Goal: Use online tool/utility

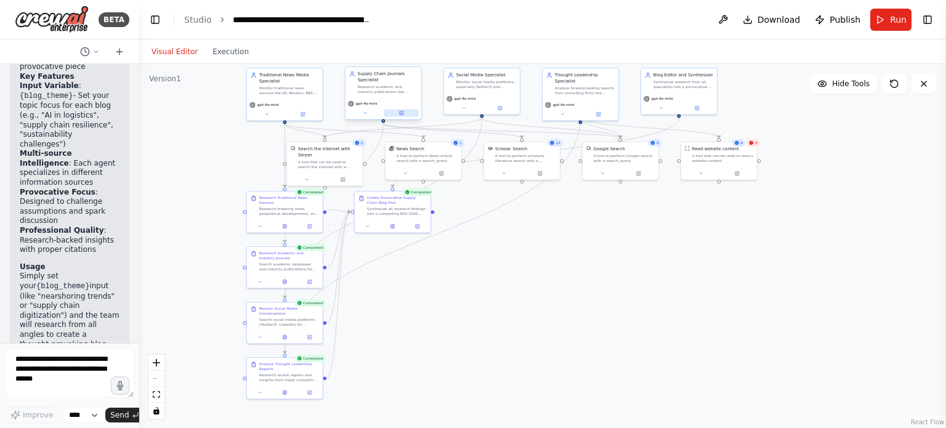
click at [402, 114] on icon at bounding box center [402, 113] width 4 height 4
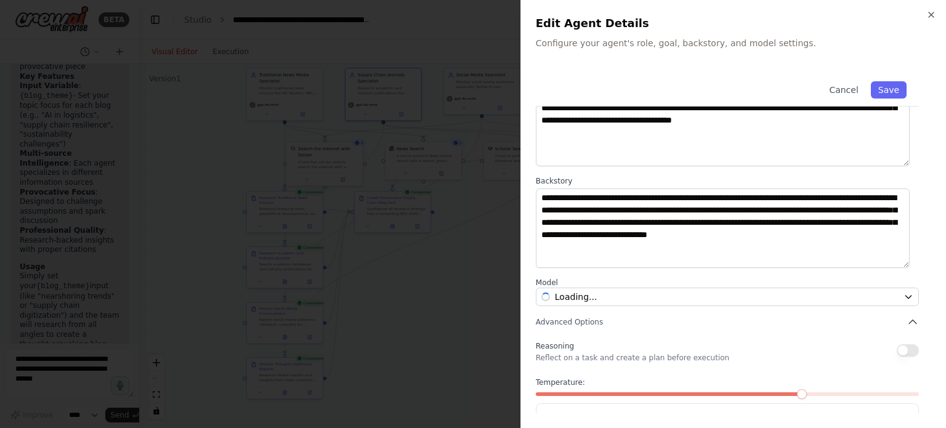
scroll to position [128, 0]
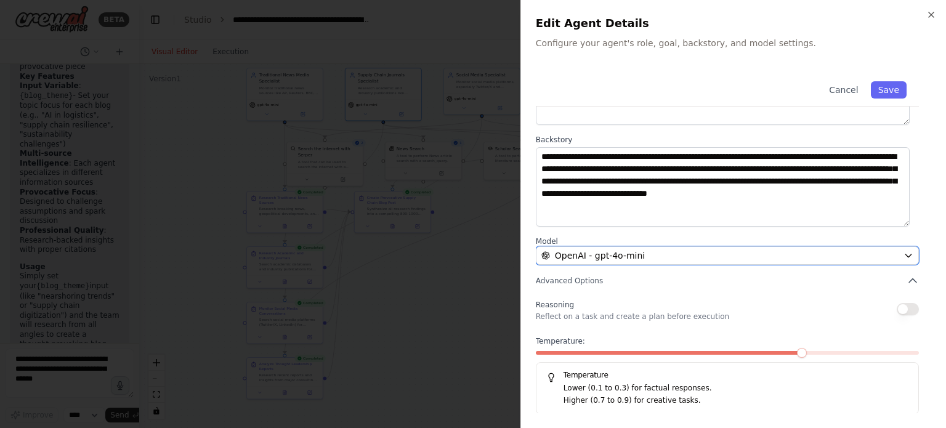
click at [904, 253] on icon "button" at bounding box center [909, 256] width 10 height 10
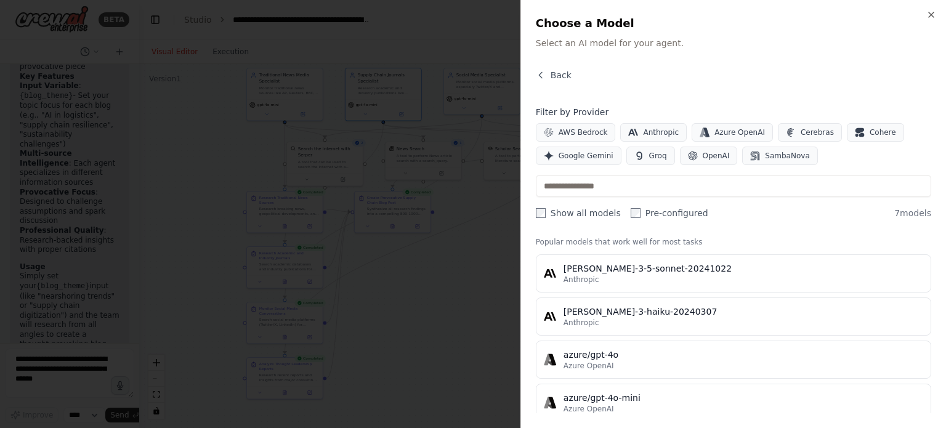
scroll to position [0, 0]
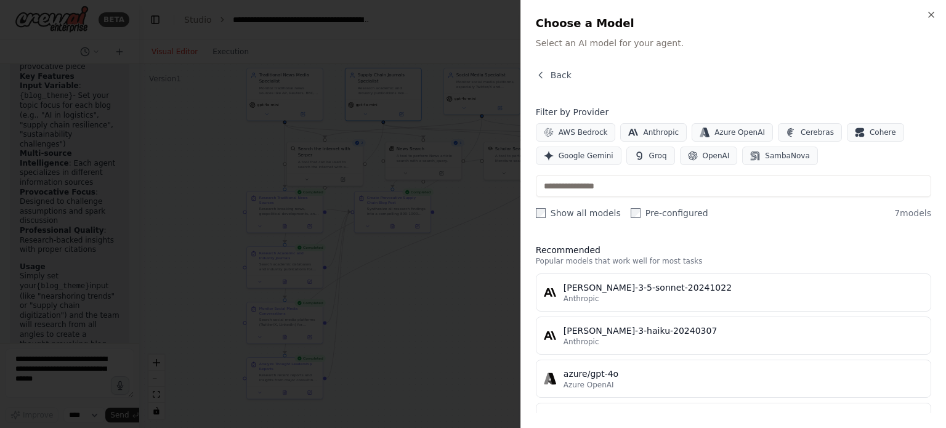
click at [549, 220] on div "Back Filter by Provider AWS Bedrock Anthropic Azure OpenAI Cerebras Cohere Goog…" at bounding box center [733, 241] width 395 height 344
click at [548, 211] on label "Show all models" at bounding box center [578, 213] width 85 height 12
click at [623, 208] on div "Show all models Pre-configured" at bounding box center [622, 213] width 172 height 12
click at [703, 156] on span "OpenAI" at bounding box center [716, 156] width 27 height 10
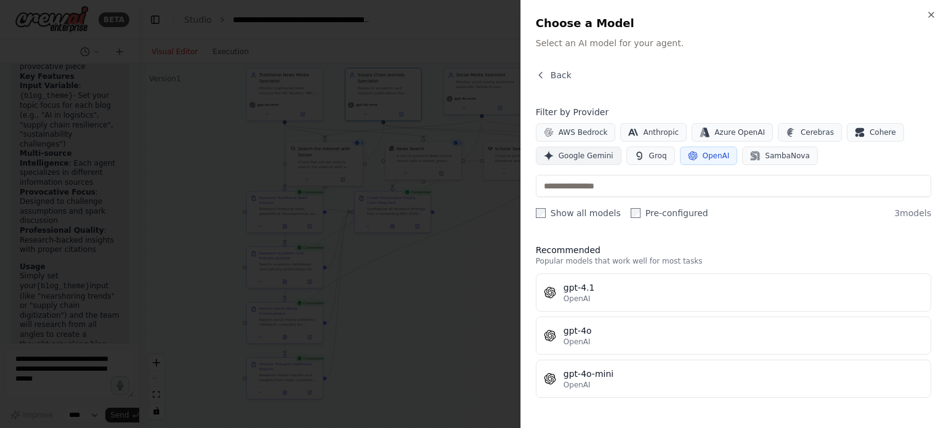
click at [573, 153] on span "Google Gemini" at bounding box center [586, 156] width 55 height 10
click at [567, 160] on span "Google Gemini" at bounding box center [586, 156] width 55 height 10
click at [711, 162] on button "OpenAI" at bounding box center [709, 156] width 58 height 18
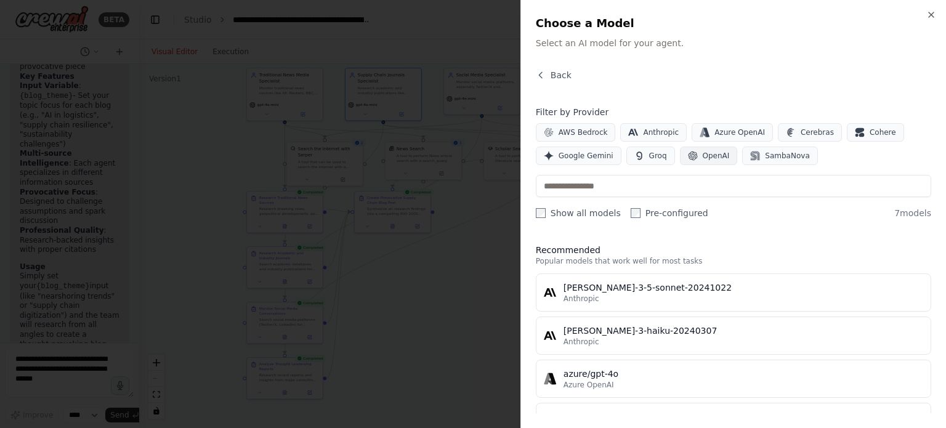
click at [711, 162] on button "OpenAI" at bounding box center [709, 156] width 58 height 18
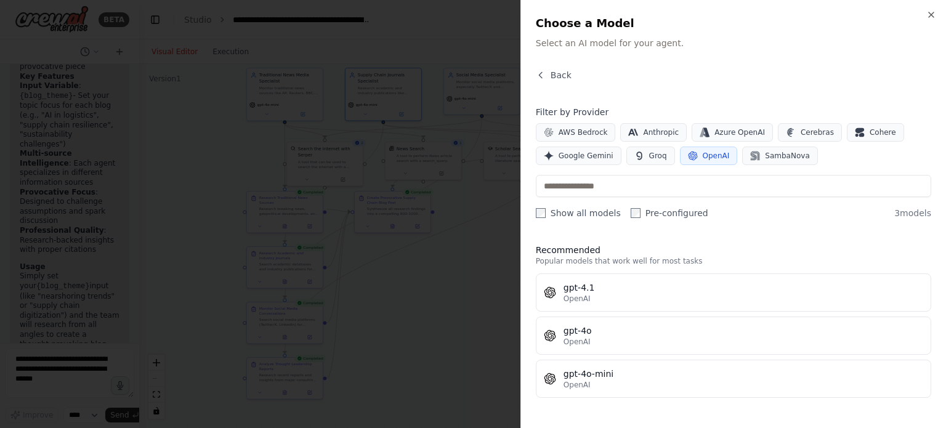
click at [632, 214] on label "Pre-configured" at bounding box center [670, 213] width 78 height 12
click at [559, 75] on span "Back" at bounding box center [561, 75] width 21 height 12
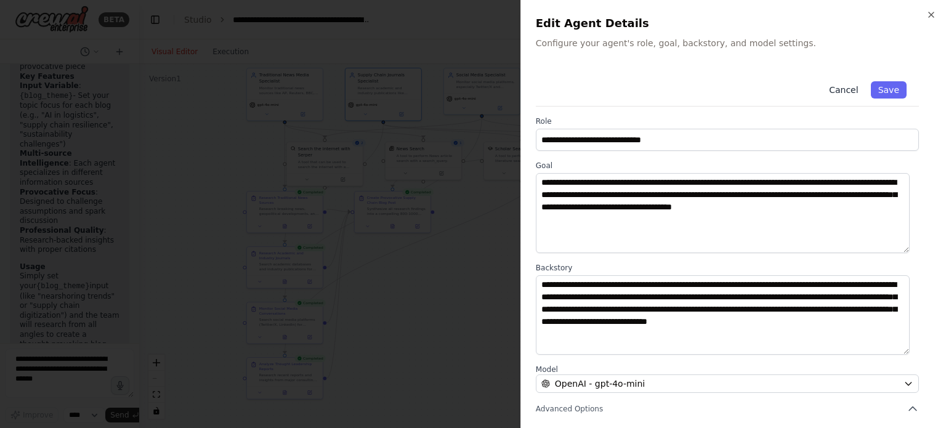
click at [835, 91] on button "Cancel" at bounding box center [844, 89] width 44 height 17
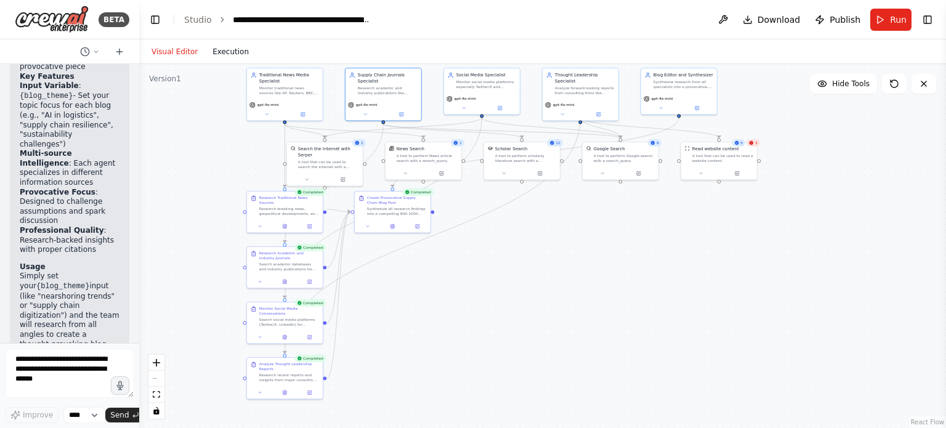
drag, startPoint x: 245, startPoint y: 56, endPoint x: 236, endPoint y: 57, distance: 8.7
click at [244, 56] on button "Execution" at bounding box center [230, 51] width 51 height 15
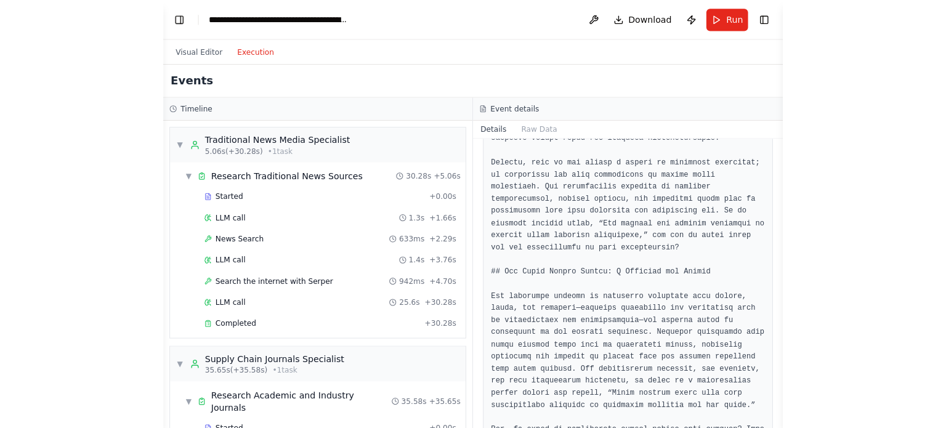
scroll to position [1721, 0]
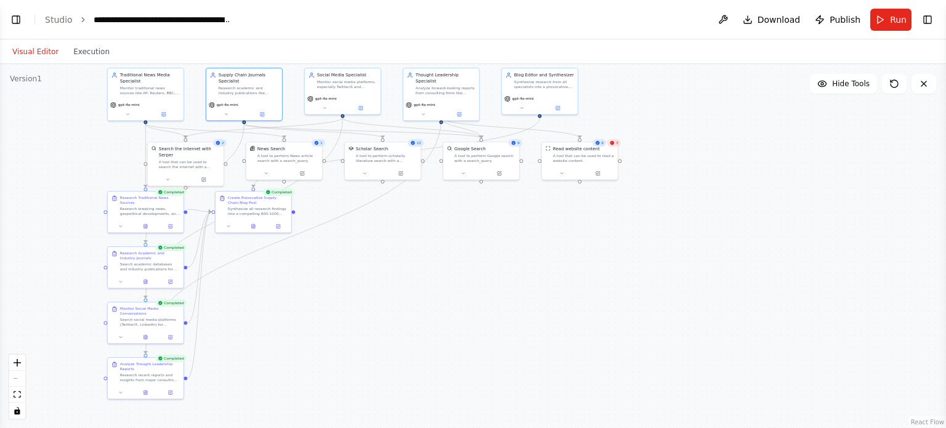
click at [31, 47] on button "Visual Editor" at bounding box center [35, 51] width 61 height 15
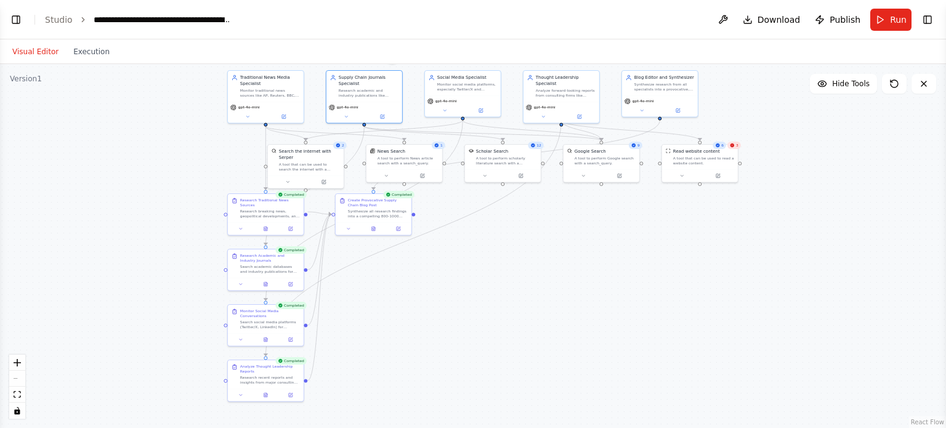
drag, startPoint x: 416, startPoint y: 308, endPoint x: 536, endPoint y: 310, distance: 120.1
click at [536, 310] on div ".deletable-edge-delete-btn { width: 20px; height: 20px; border: 0px solid #ffff…" at bounding box center [473, 246] width 946 height 364
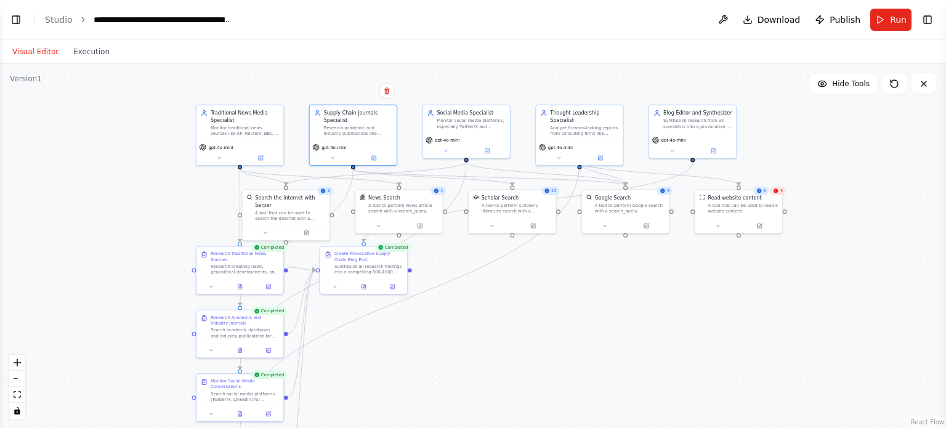
drag, startPoint x: 532, startPoint y: 242, endPoint x: 542, endPoint y: 312, distance: 70.3
click at [542, 312] on div ".deletable-edge-delete-btn { width: 20px; height: 20px; border: 0px solid #ffff…" at bounding box center [473, 246] width 946 height 364
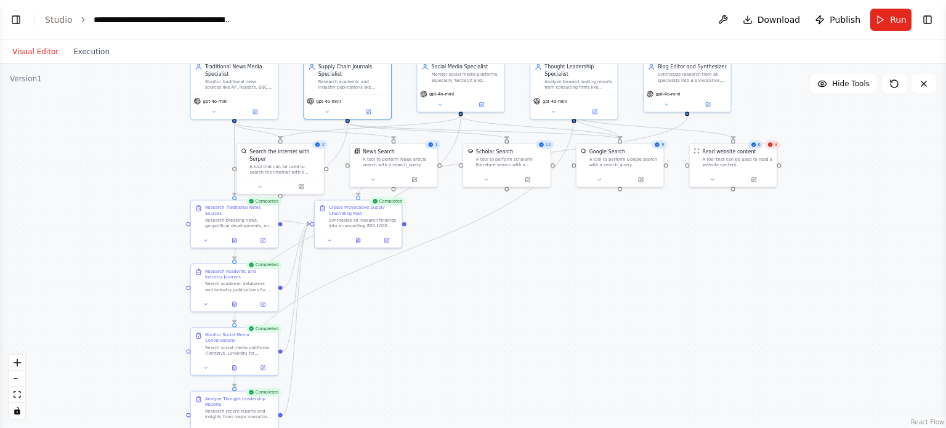
drag, startPoint x: 129, startPoint y: 236, endPoint x: 127, endPoint y: 191, distance: 45.0
click at [127, 191] on div ".deletable-edge-delete-btn { width: 20px; height: 20px; border: 0px solid #ffff…" at bounding box center [473, 246] width 946 height 364
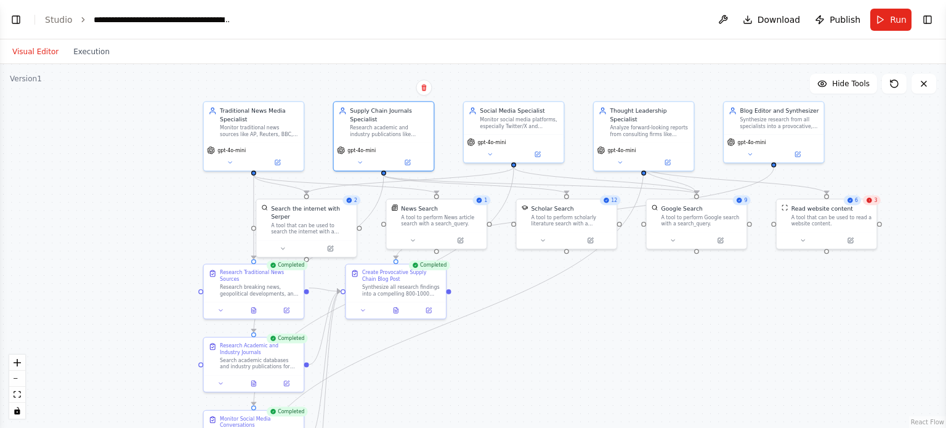
drag, startPoint x: 134, startPoint y: 144, endPoint x: 137, endPoint y: 204, distance: 61.0
click at [137, 204] on div ".deletable-edge-delete-btn { width: 20px; height: 20px; border: 0px solid #ffff…" at bounding box center [473, 246] width 946 height 364
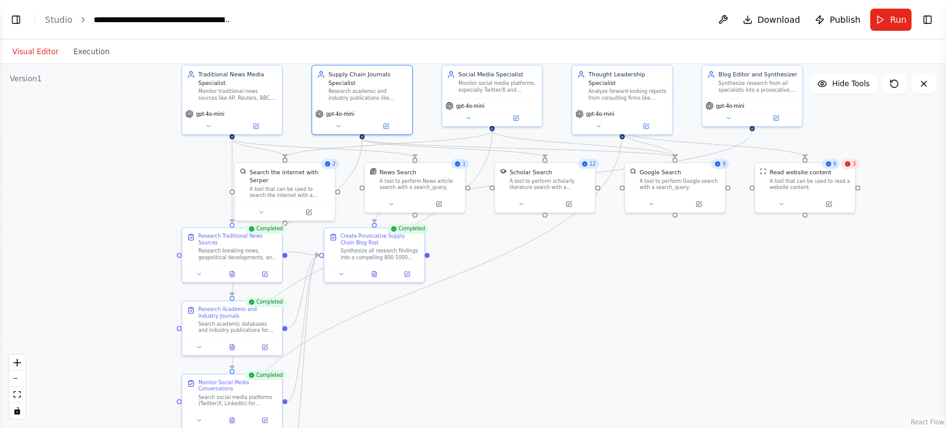
drag, startPoint x: 146, startPoint y: 238, endPoint x: 124, endPoint y: 201, distance: 42.8
click at [124, 201] on div ".deletable-edge-delete-btn { width: 20px; height: 20px; border: 0px solid #ffff…" at bounding box center [473, 246] width 946 height 364
click at [18, 19] on button "Toggle Left Sidebar" at bounding box center [15, 19] width 17 height 17
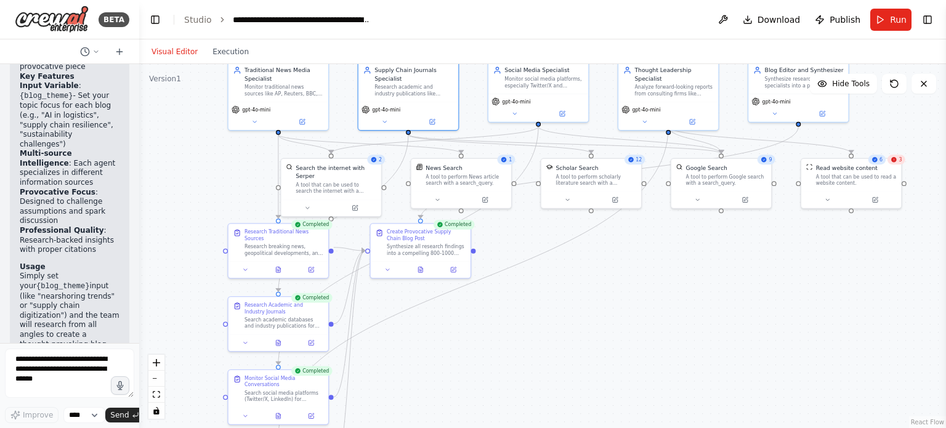
drag, startPoint x: 278, startPoint y: 224, endPoint x: 185, endPoint y: 219, distance: 93.1
click at [185, 219] on div ".deletable-edge-delete-btn { width: 20px; height: 20px; border: 0px solid #ffff…" at bounding box center [542, 246] width 807 height 364
click at [548, 318] on div ".deletable-edge-delete-btn { width: 20px; height: 20px; border: 0px solid #ffff…" at bounding box center [542, 246] width 807 height 364
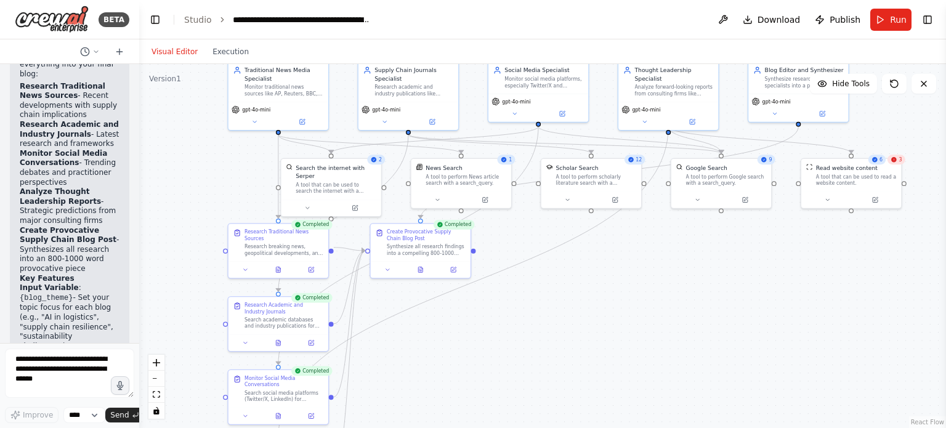
scroll to position [2360, 0]
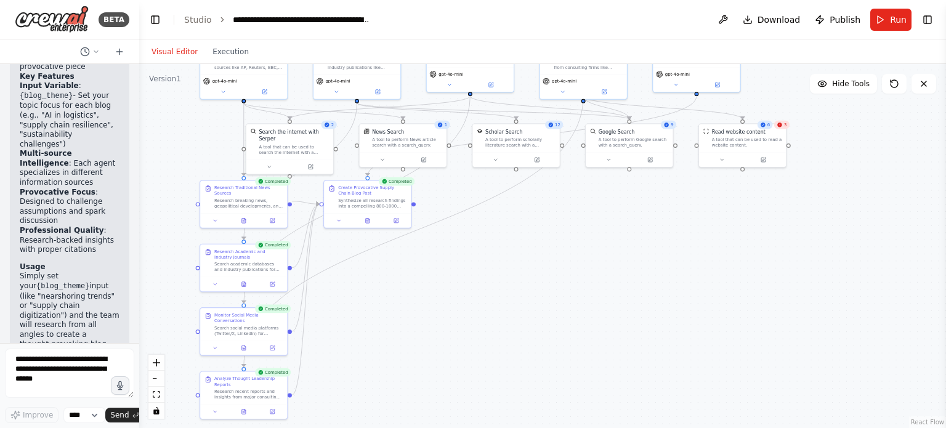
drag, startPoint x: 589, startPoint y: 347, endPoint x: 522, endPoint y: 288, distance: 89.5
click at [522, 288] on div ".deletable-edge-delete-btn { width: 20px; height: 20px; border: 0px solid #ffff…" at bounding box center [542, 246] width 807 height 364
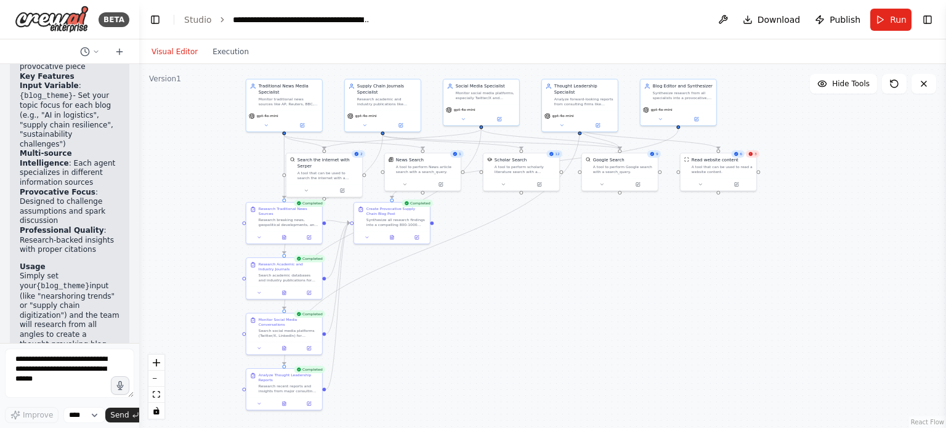
drag, startPoint x: 532, startPoint y: 271, endPoint x: 524, endPoint y: 294, distance: 24.7
click at [524, 294] on div ".deletable-edge-delete-btn { width: 20px; height: 20px; border: 0px solid #ffff…" at bounding box center [542, 246] width 807 height 364
